Goal: Information Seeking & Learning: Understand process/instructions

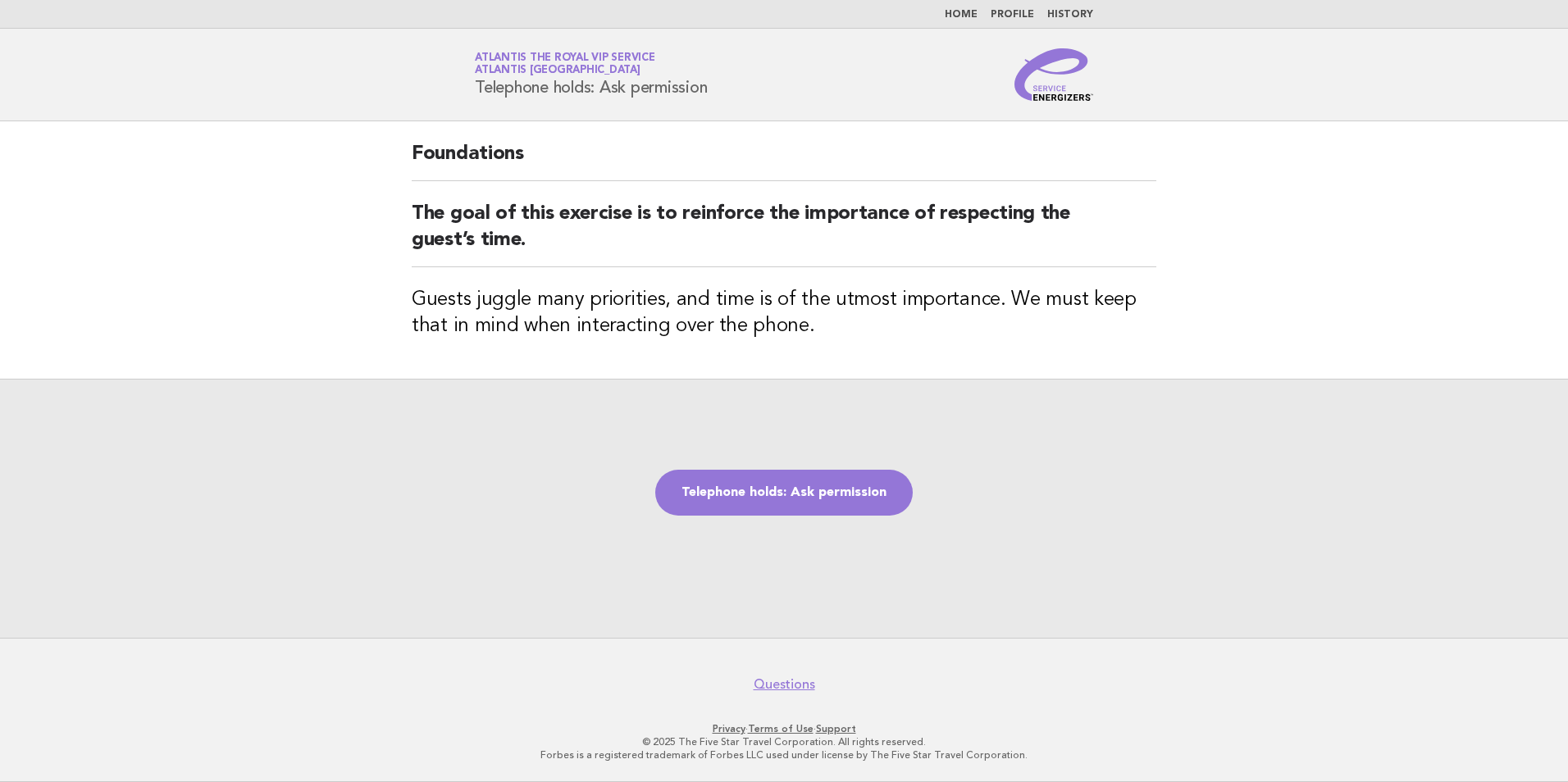
drag, startPoint x: 720, startPoint y: 89, endPoint x: 447, endPoint y: 80, distance: 273.1
click at [447, 80] on header "Service Energizers Atlantis the Royal VIP Service Atlantis Dubai Telephone hold…" at bounding box center [784, 74] width 1568 height 93
click at [614, 248] on h2 "The goal of this exercise is to reinforce the importance of respecting the gues…" at bounding box center [784, 233] width 745 height 66
click at [797, 471] on link "Telephone holds: Ask permission" at bounding box center [784, 493] width 258 height 46
click at [844, 497] on link "Telephone holds: Ask permission" at bounding box center [784, 493] width 258 height 46
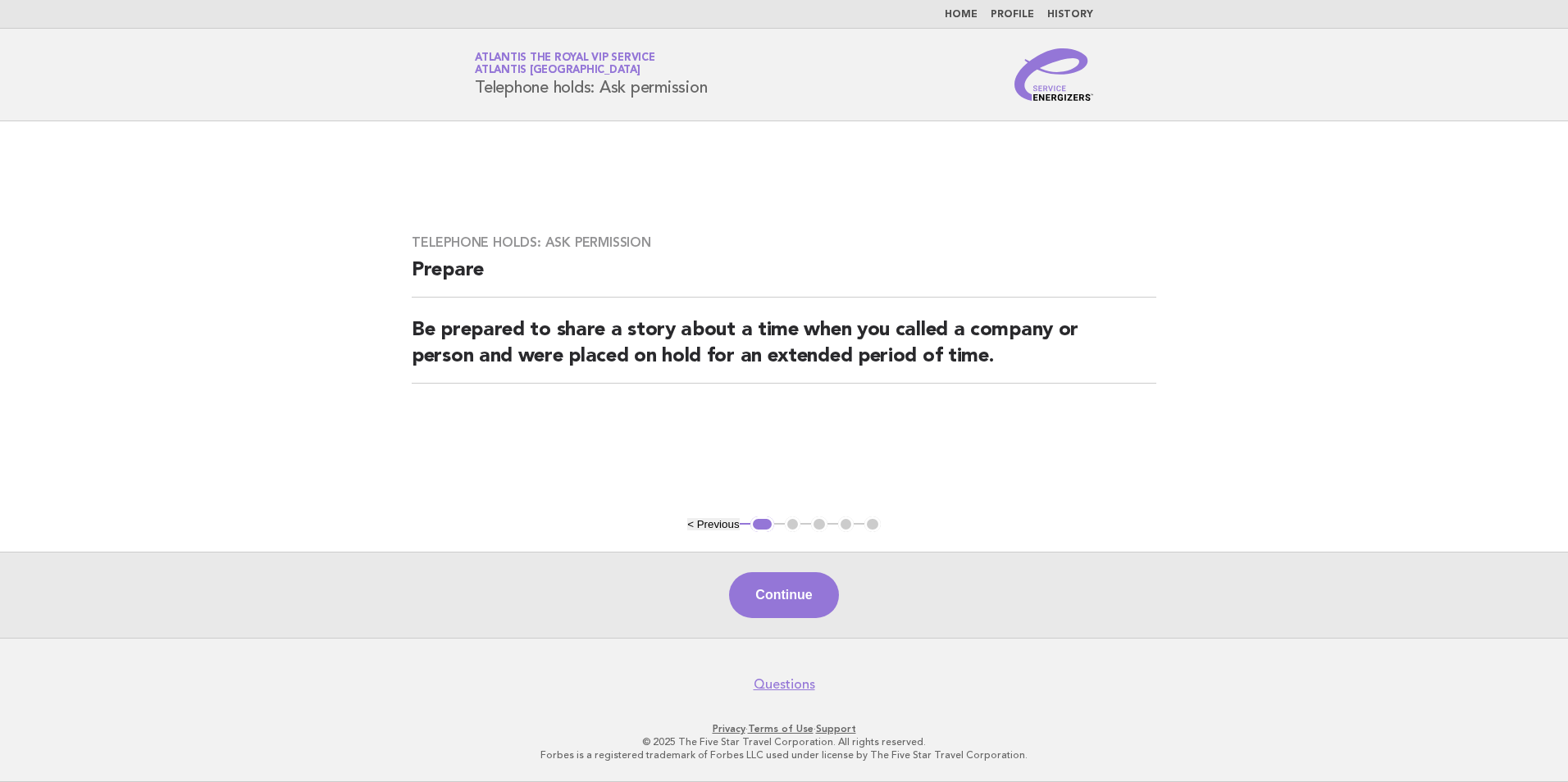
click at [831, 573] on div "Continue" at bounding box center [784, 595] width 1568 height 86
click at [828, 594] on button "Continue" at bounding box center [783, 595] width 109 height 46
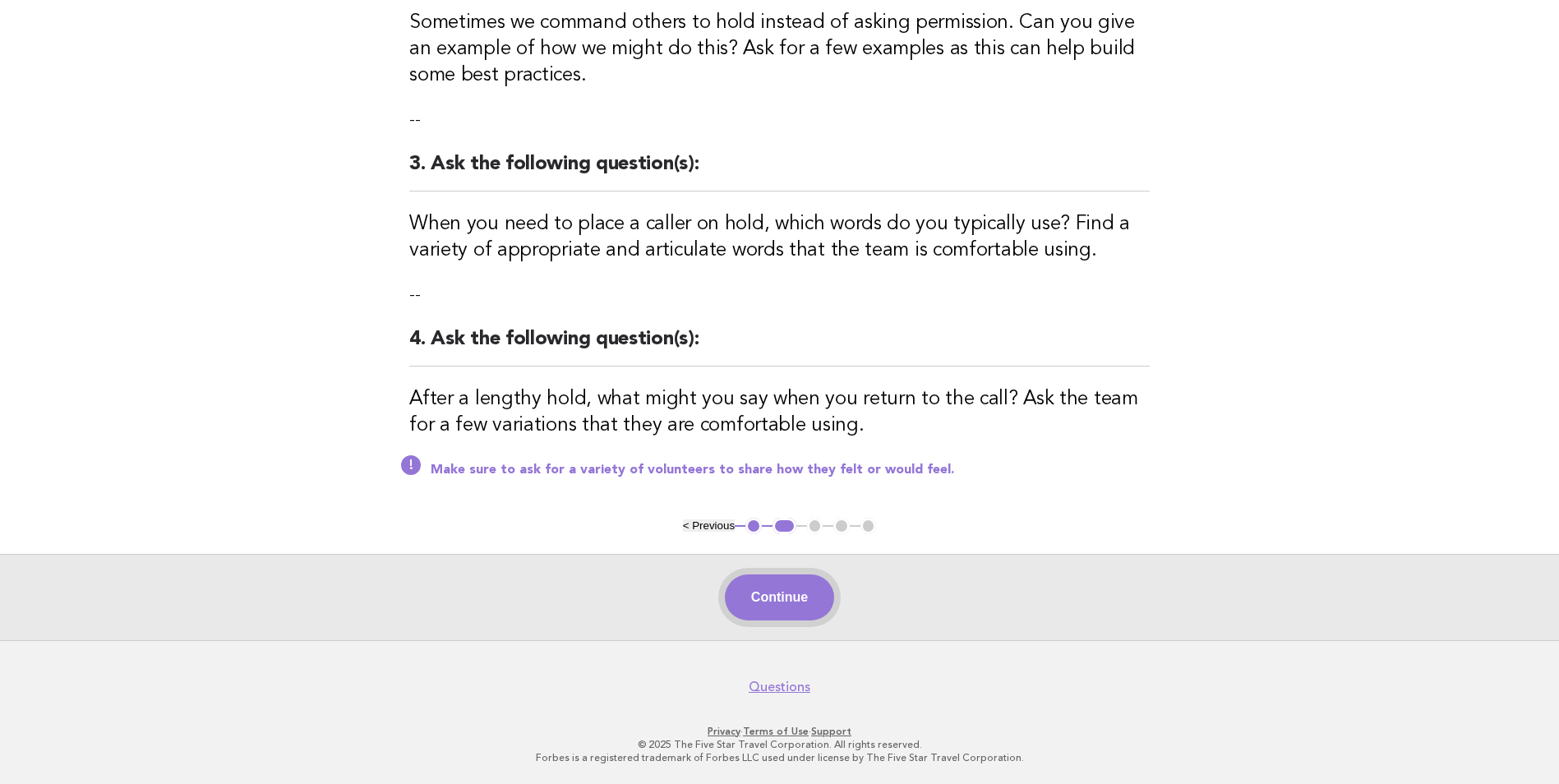
click at [812, 598] on button "Continue" at bounding box center [779, 597] width 109 height 46
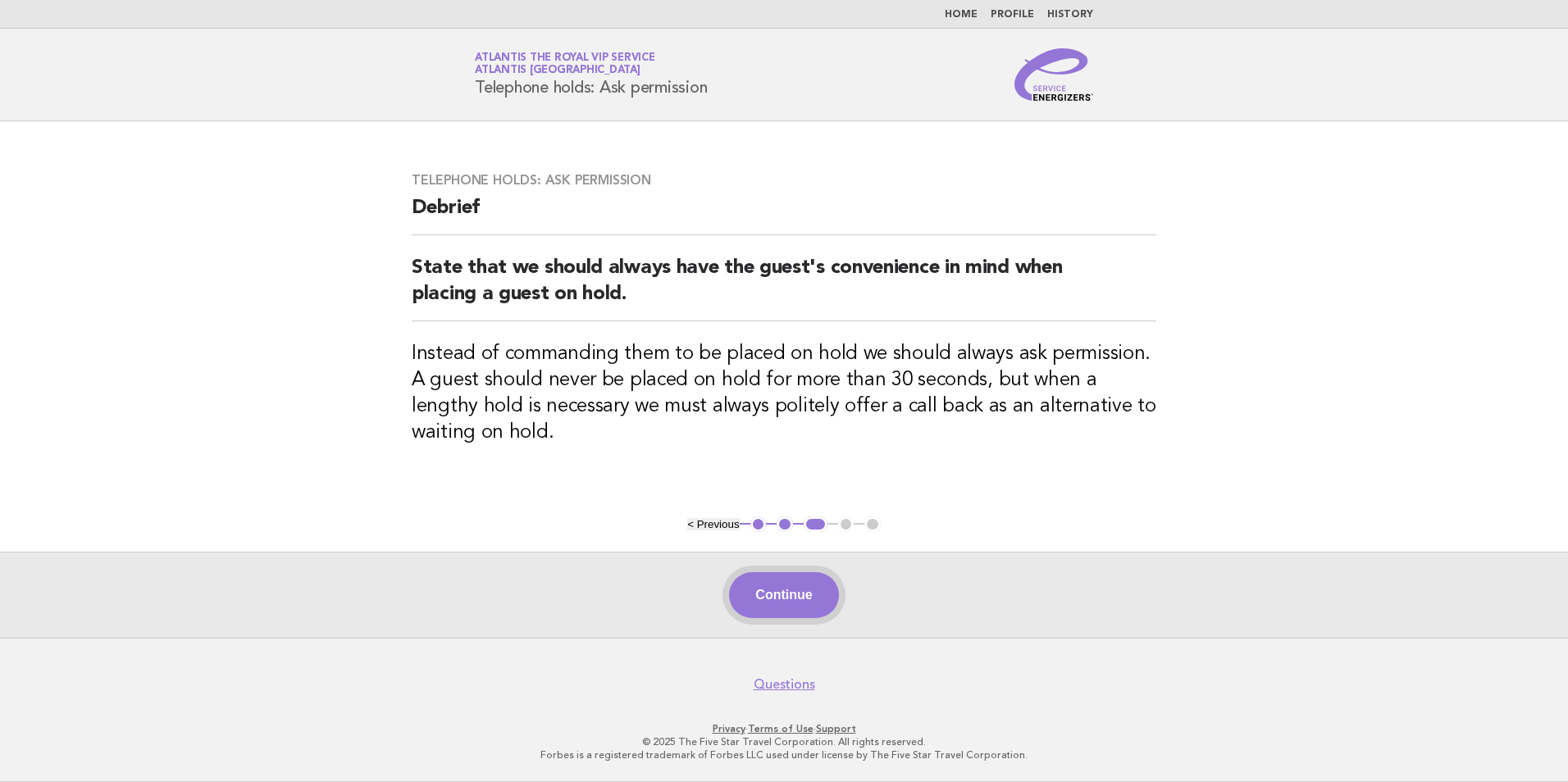
click at [807, 594] on button "Continue" at bounding box center [783, 595] width 109 height 46
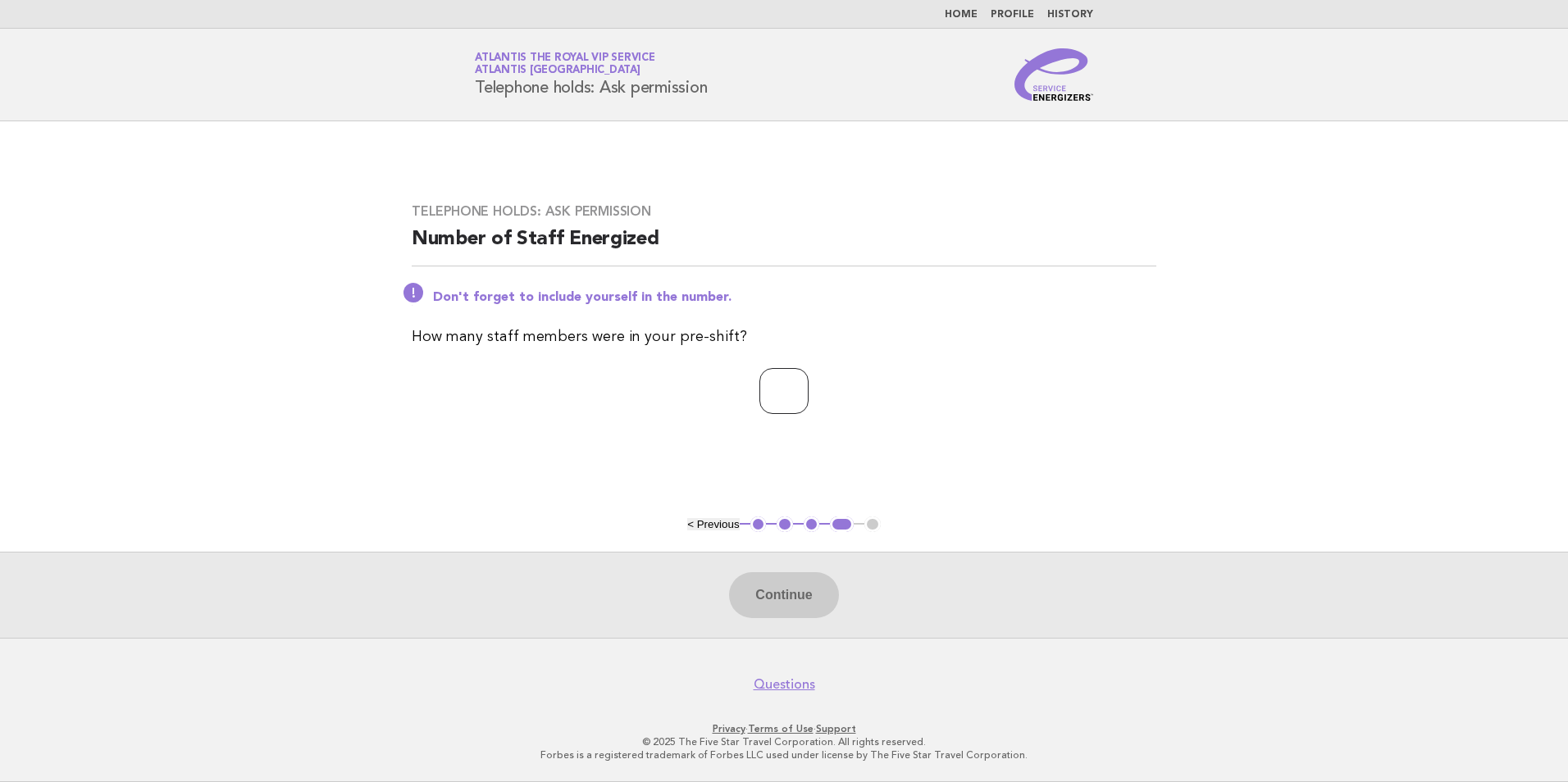
click at [786, 401] on input "number" at bounding box center [783, 391] width 49 height 46
type input "*"
click at [769, 602] on button "Continue" at bounding box center [783, 595] width 109 height 46
